Goal: Entertainment & Leisure: Consume media (video, audio)

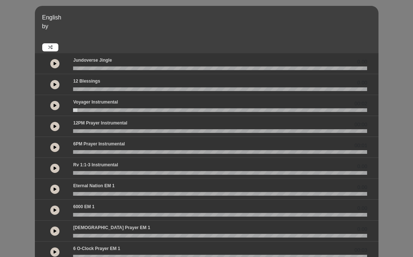
click at [53, 86] on button at bounding box center [54, 84] width 9 height 9
click at [55, 105] on icon at bounding box center [55, 106] width 3 height 4
click at [56, 104] on icon at bounding box center [55, 106] width 2 height 4
click at [53, 105] on button at bounding box center [54, 105] width 9 height 9
click at [75, 111] on wave at bounding box center [220, 110] width 294 height 4
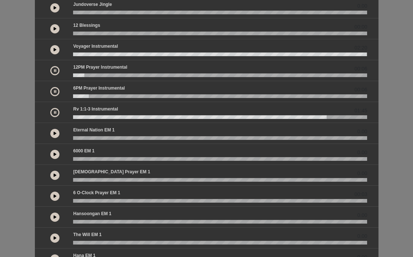
scroll to position [29, 0]
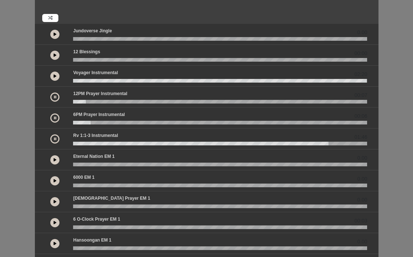
click at [54, 98] on icon at bounding box center [55, 97] width 2 height 4
click at [53, 117] on button at bounding box center [54, 117] width 9 height 9
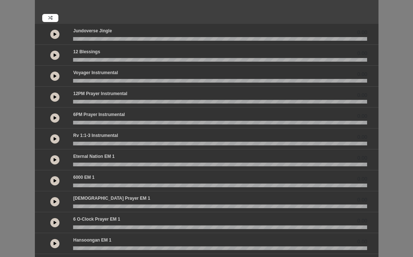
click at [54, 117] on icon at bounding box center [55, 118] width 3 height 4
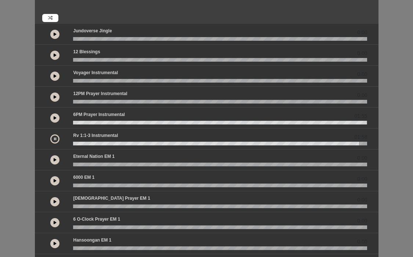
click at [54, 138] on icon at bounding box center [55, 139] width 2 height 4
click at [55, 75] on icon at bounding box center [55, 76] width 3 height 4
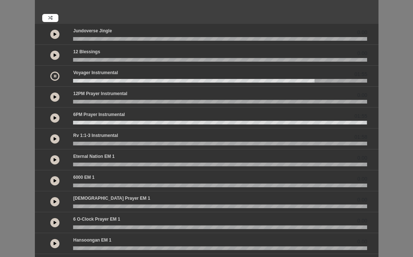
click at [55, 76] on icon at bounding box center [55, 76] width 2 height 4
click at [55, 98] on icon at bounding box center [55, 97] width 3 height 4
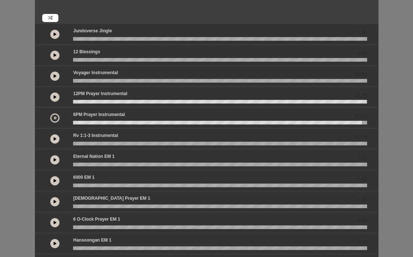
click at [54, 118] on icon at bounding box center [55, 118] width 2 height 4
click at [56, 77] on icon at bounding box center [55, 76] width 3 height 4
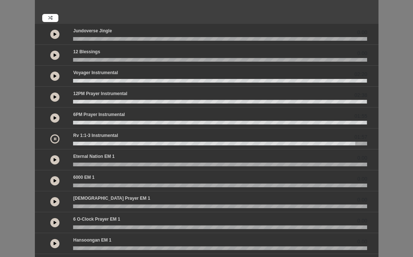
click at [54, 136] on button at bounding box center [54, 138] width 9 height 9
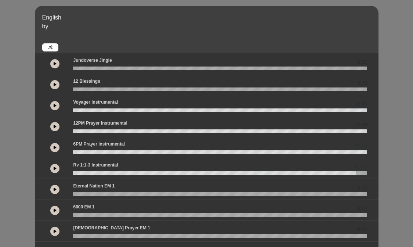
click at [54, 127] on icon at bounding box center [55, 126] width 3 height 4
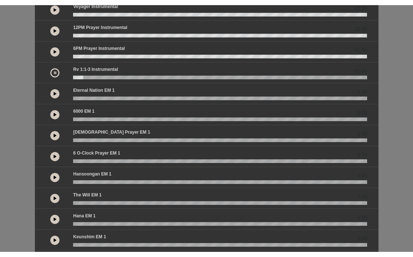
scroll to position [101, 0]
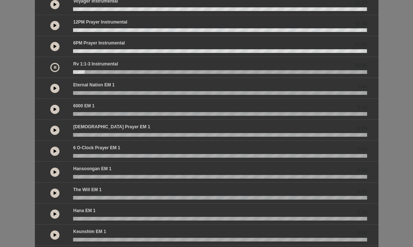
click at [55, 65] on icon at bounding box center [55, 67] width 2 height 4
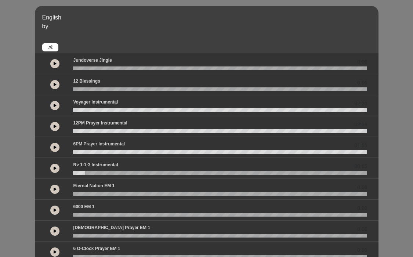
scroll to position [0, 0]
